Goal: Connect with others: Connect with other users

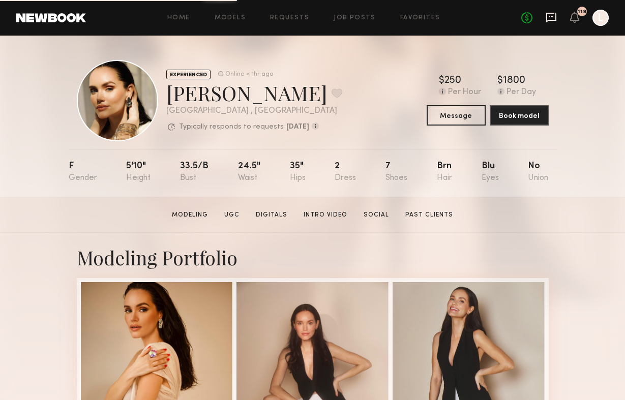
click at [547, 15] on icon at bounding box center [551, 18] width 10 height 10
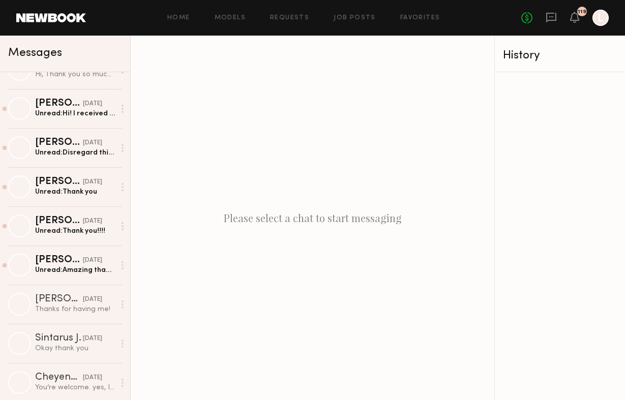
scroll to position [1104, 0]
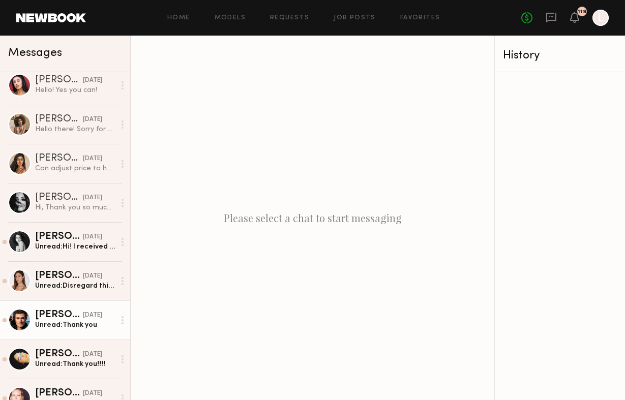
click at [14, 327] on div at bounding box center [19, 320] width 23 height 23
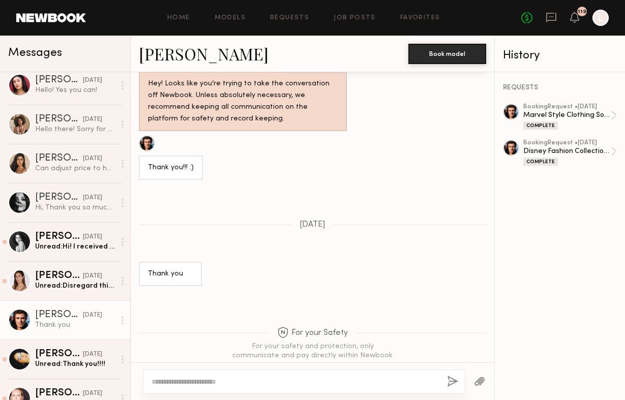
scroll to position [1138, 0]
click at [161, 59] on link "Chase H." at bounding box center [204, 54] width 130 height 22
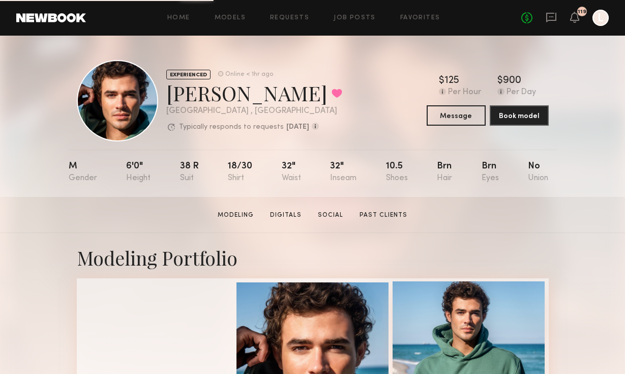
scroll to position [136, 0]
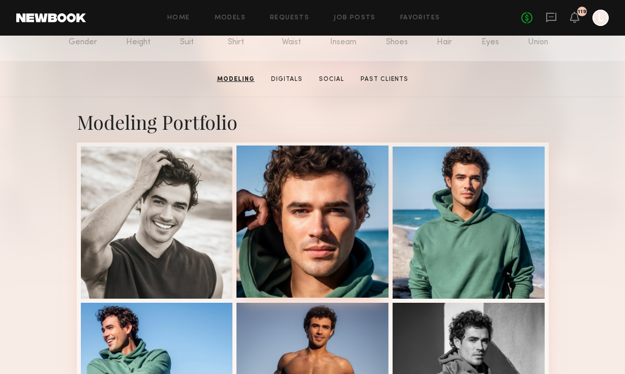
click at [296, 257] on div at bounding box center [313, 222] width 152 height 152
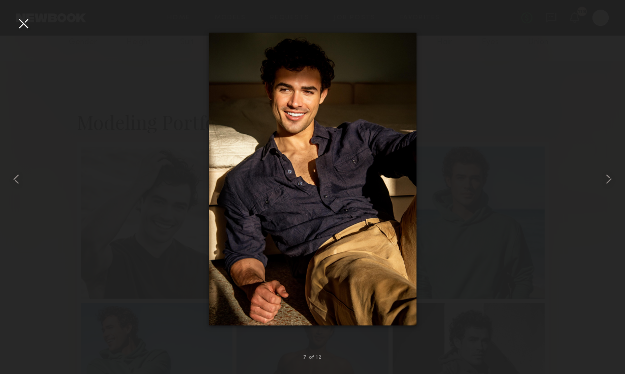
click at [29, 19] on div at bounding box center [23, 23] width 16 height 16
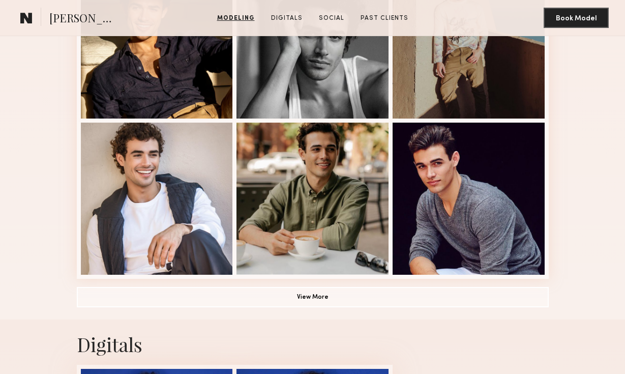
scroll to position [628, 0]
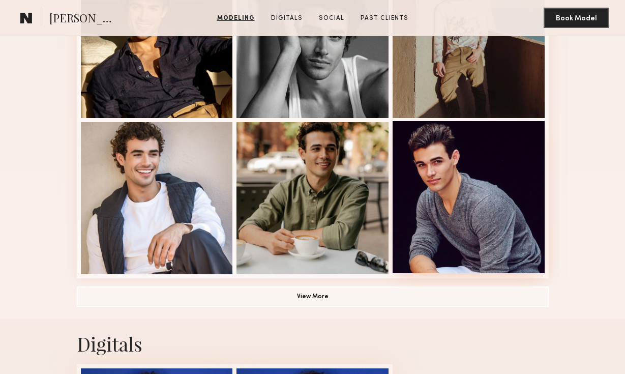
click at [412, 190] on div at bounding box center [469, 197] width 152 height 152
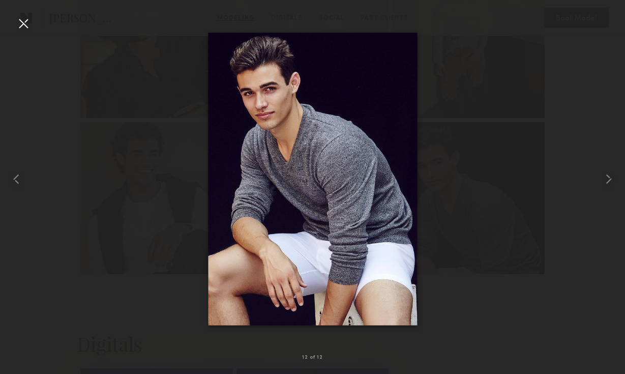
click at [30, 22] on div at bounding box center [23, 23] width 16 height 16
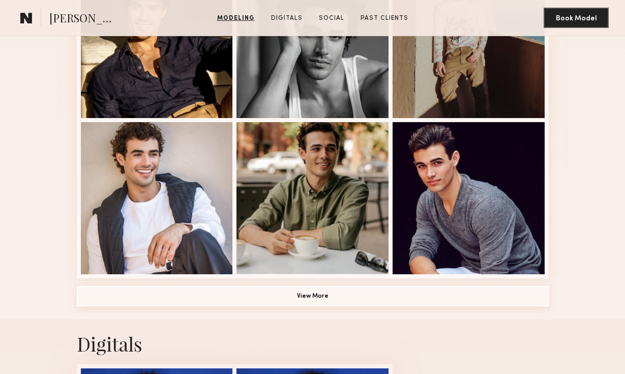
click at [310, 301] on button "View More" at bounding box center [313, 296] width 472 height 20
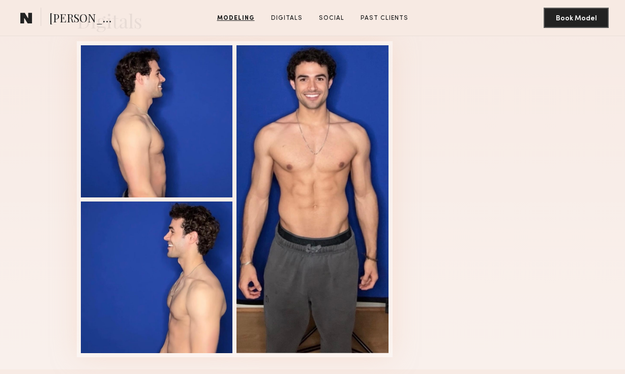
scroll to position [1260, 0]
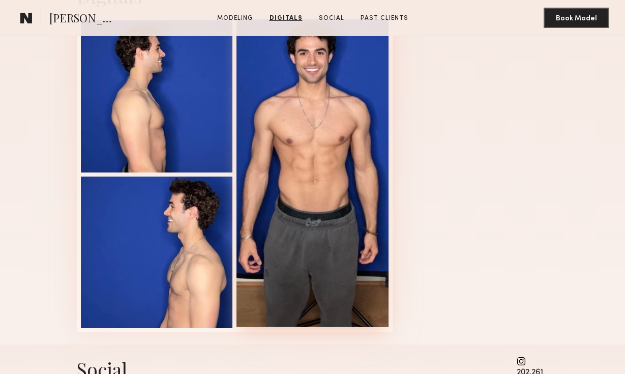
click at [307, 179] on div at bounding box center [313, 173] width 152 height 308
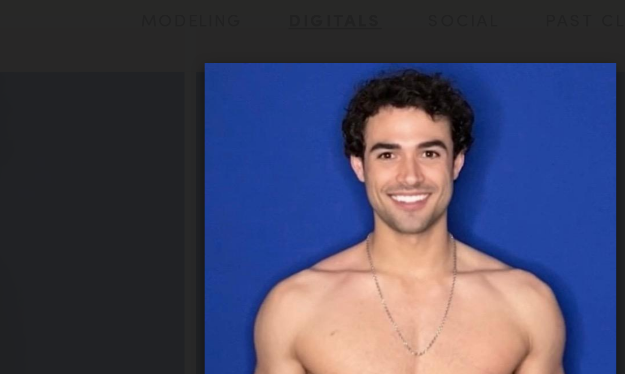
click at [198, 33] on div at bounding box center [312, 178] width 625 height 325
click at [200, 25] on div at bounding box center [312, 178] width 625 height 325
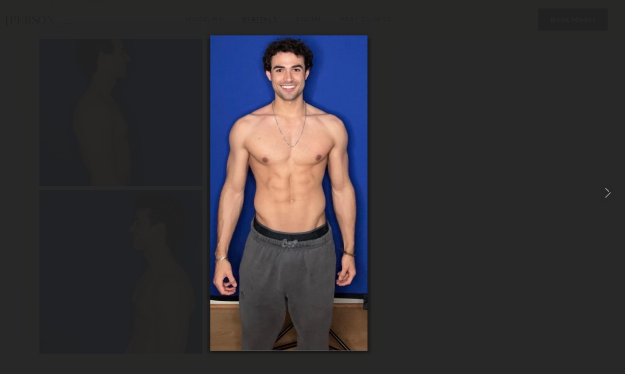
click at [189, 244] on div at bounding box center [312, 178] width 625 height 325
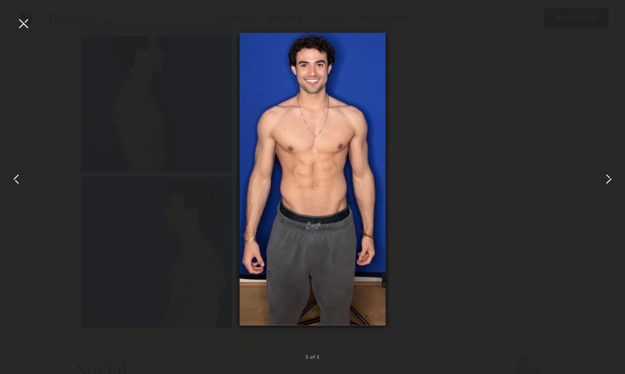
click at [418, 160] on div at bounding box center [312, 178] width 625 height 325
click at [31, 21] on div at bounding box center [23, 23] width 16 height 16
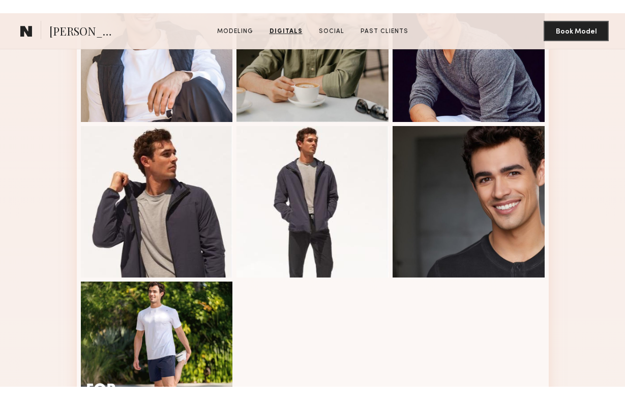
scroll to position [379, 0]
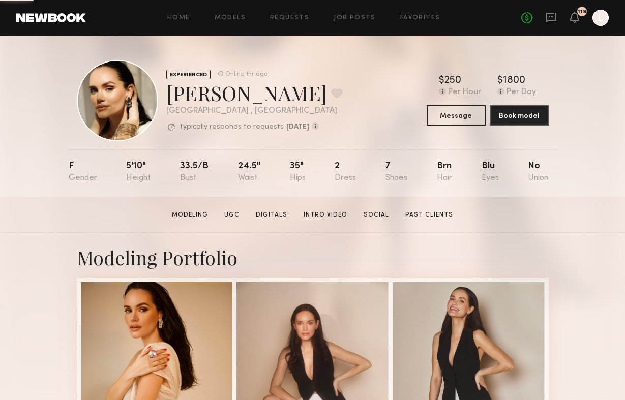
click at [546, 18] on icon at bounding box center [551, 18] width 10 height 10
